Goal: Transaction & Acquisition: Purchase product/service

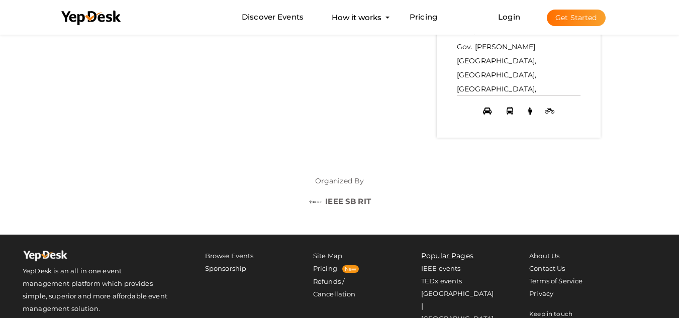
scroll to position [601, 0]
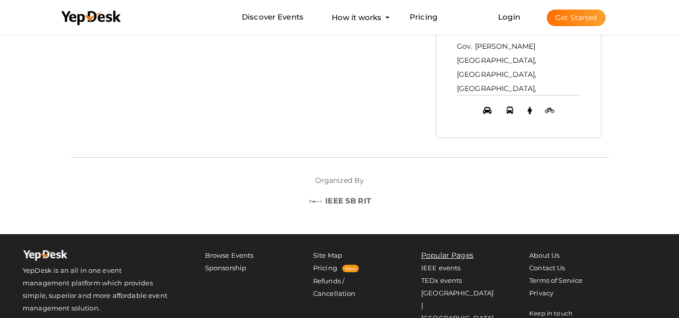
click at [575, 17] on button "Get Started" at bounding box center [576, 18] width 59 height 17
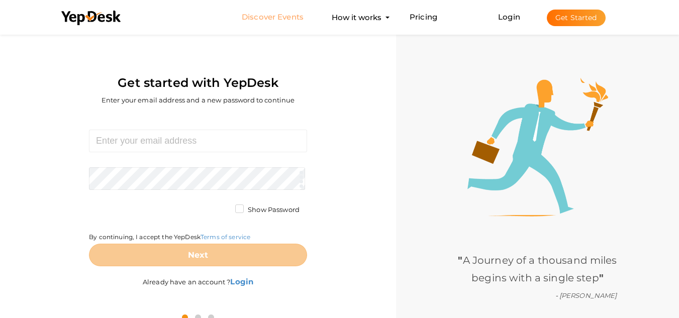
click at [287, 22] on link "Discover Events" at bounding box center [273, 17] width 62 height 19
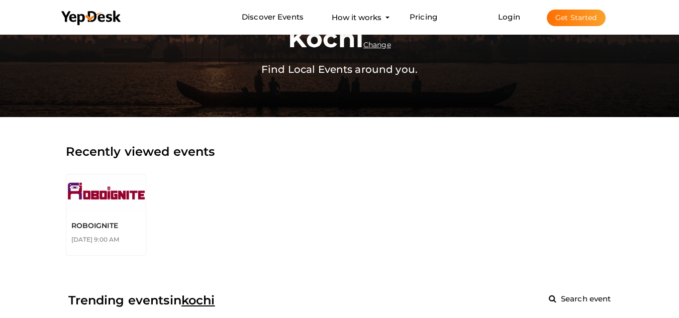
scroll to position [64, 0]
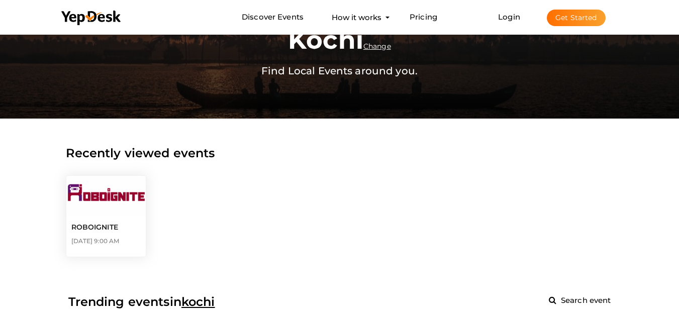
click at [113, 213] on img at bounding box center [105, 196] width 79 height 40
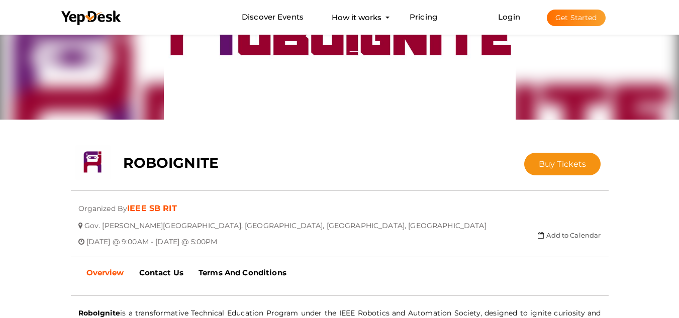
scroll to position [88, 0]
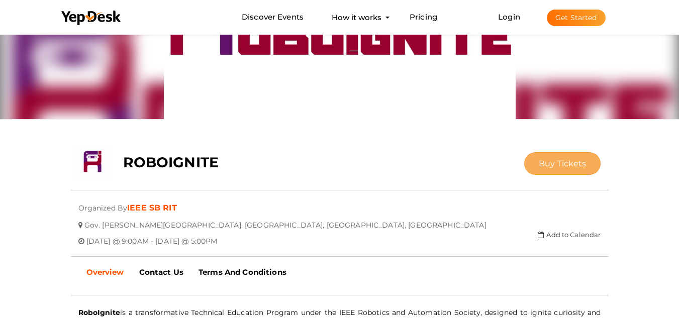
click at [553, 156] on button "Buy Tickets" at bounding box center [562, 163] width 77 height 23
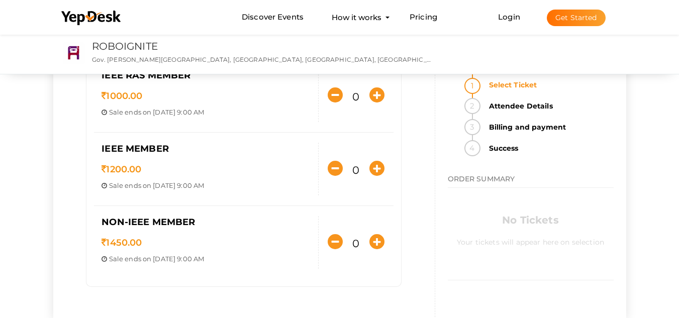
scroll to position [95, 0]
